Goal: Navigation & Orientation: Understand site structure

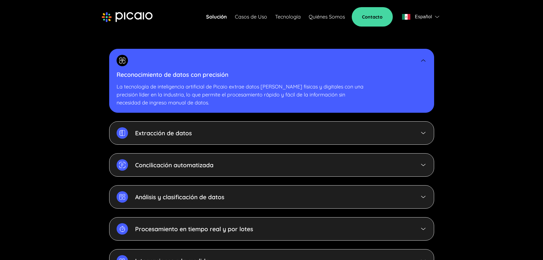
scroll to position [1263, 0]
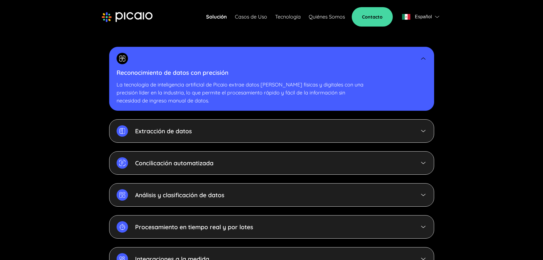
click at [174, 125] on div "Extracción de datos" at bounding box center [154, 130] width 75 height 11
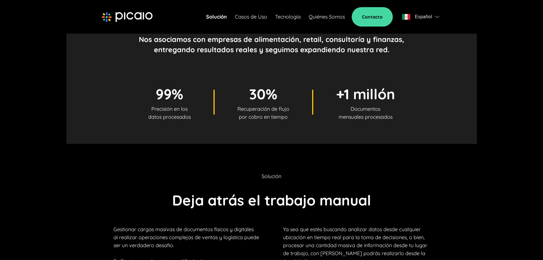
scroll to position [200, 0]
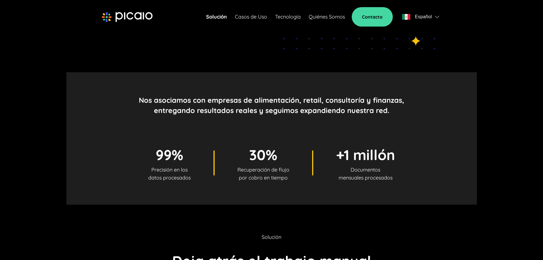
click at [225, 19] on link "Solución" at bounding box center [216, 17] width 21 height 8
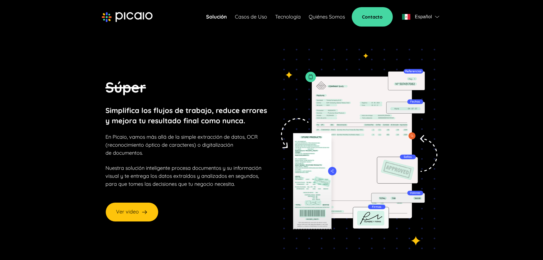
click at [250, 17] on link "Casos de Uso" at bounding box center [251, 17] width 32 height 8
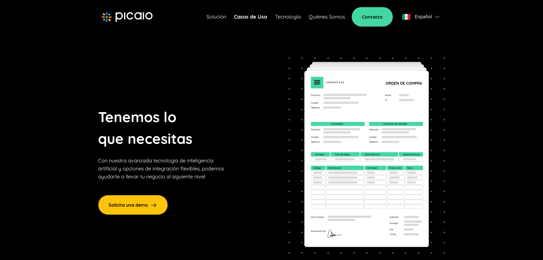
click at [288, 21] on div "Solución Casos de Uso Tecnología Quiénes Somos Contacto Español" at bounding box center [323, 16] width 235 height 19
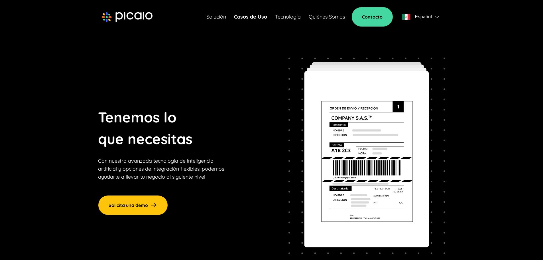
click at [289, 15] on link "Tecnología" at bounding box center [288, 17] width 26 height 8
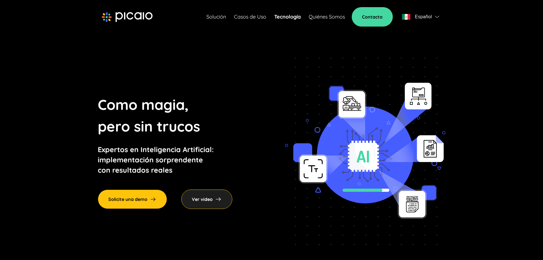
click at [314, 16] on link "Quiénes Somos" at bounding box center [327, 17] width 36 height 8
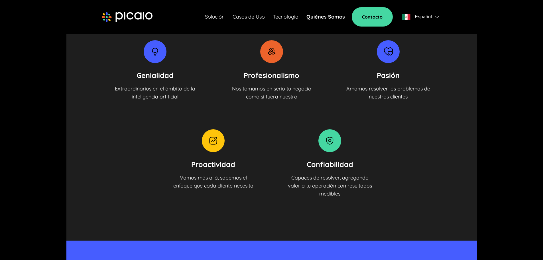
scroll to position [599, 0]
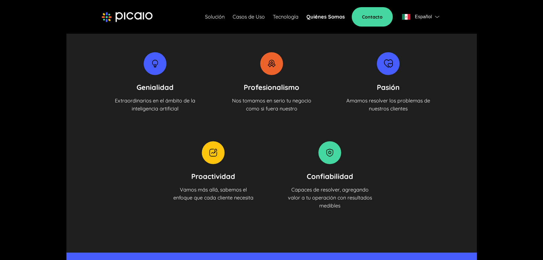
click at [217, 17] on link "Solución" at bounding box center [215, 17] width 20 height 8
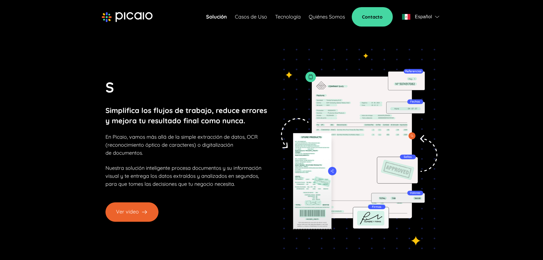
click at [131, 212] on button "Ver video" at bounding box center [131, 211] width 53 height 19
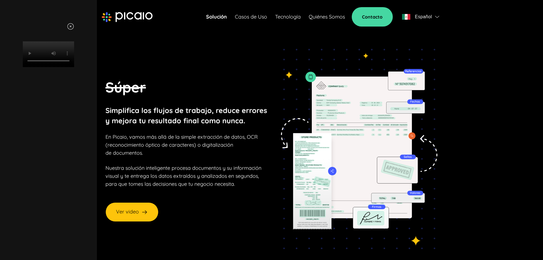
click at [91, 67] on div "Your browser does not support HTML video." at bounding box center [49, 45] width 86 height 44
click at [74, 27] on img at bounding box center [70, 26] width 7 height 7
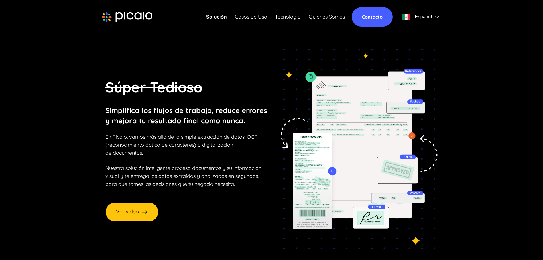
click at [377, 19] on link "Contacto" at bounding box center [372, 16] width 41 height 19
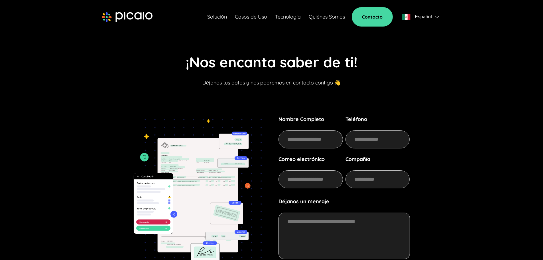
click at [139, 15] on img at bounding box center [127, 17] width 51 height 10
